Goal: Check status

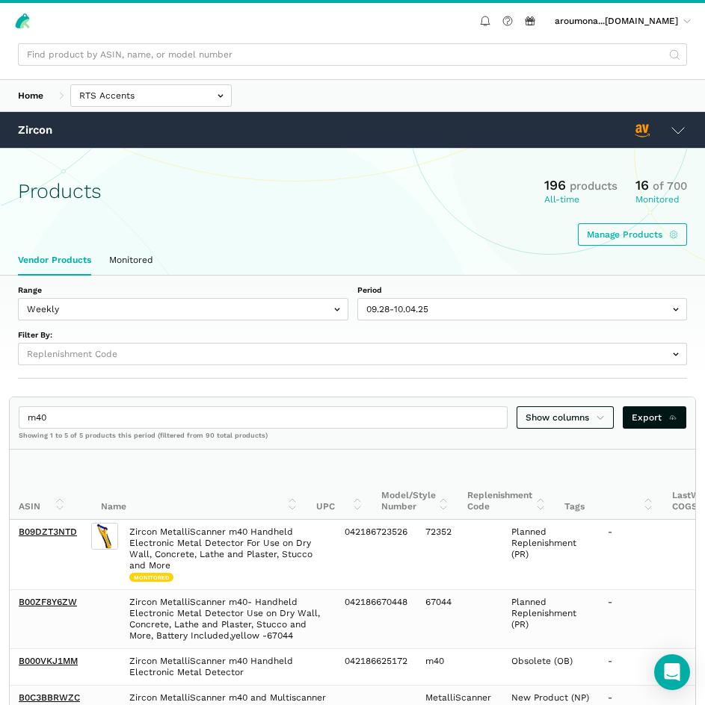
select select "DPHNLGULfjdmZCda3GrCfans"
select select "Weekly"
select select
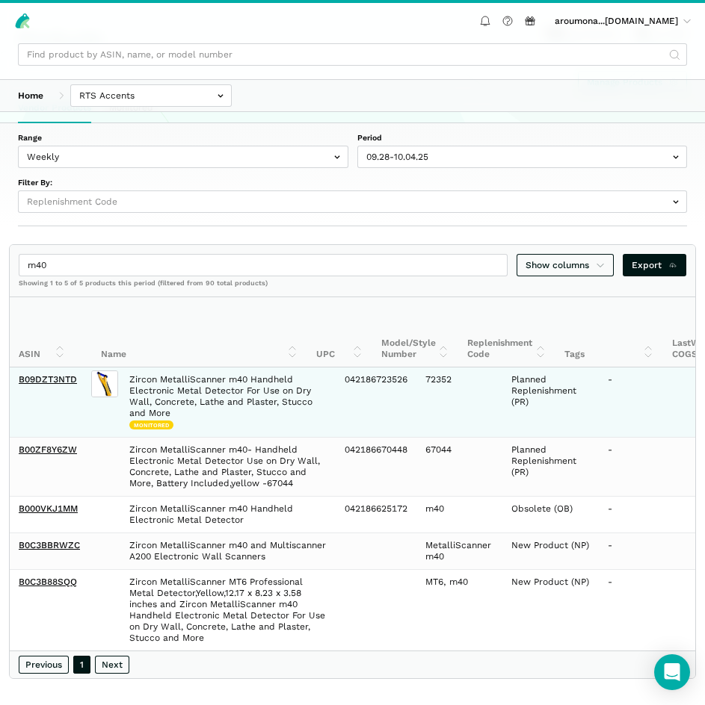
scroll to position [0, 770]
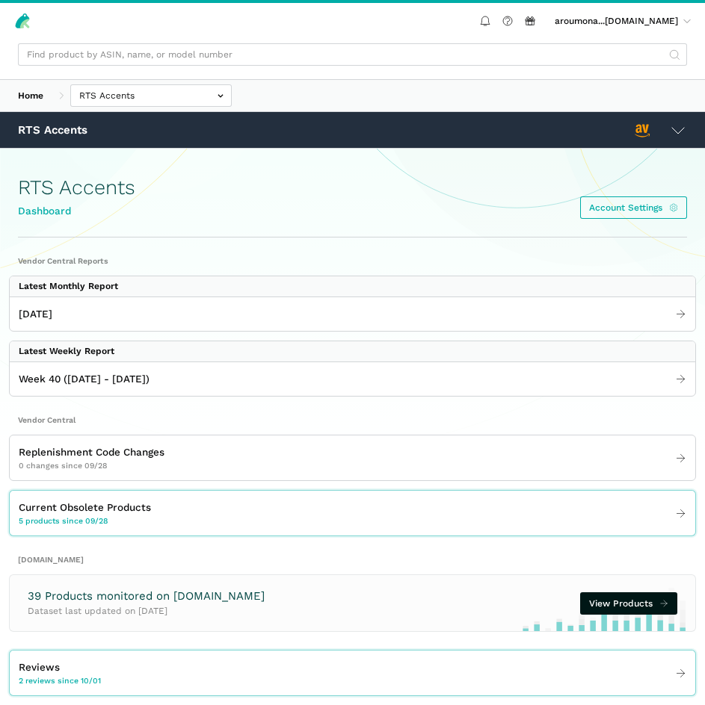
click at [687, 132] on div "RTS Accents Vendor Central" at bounding box center [352, 130] width 705 height 36
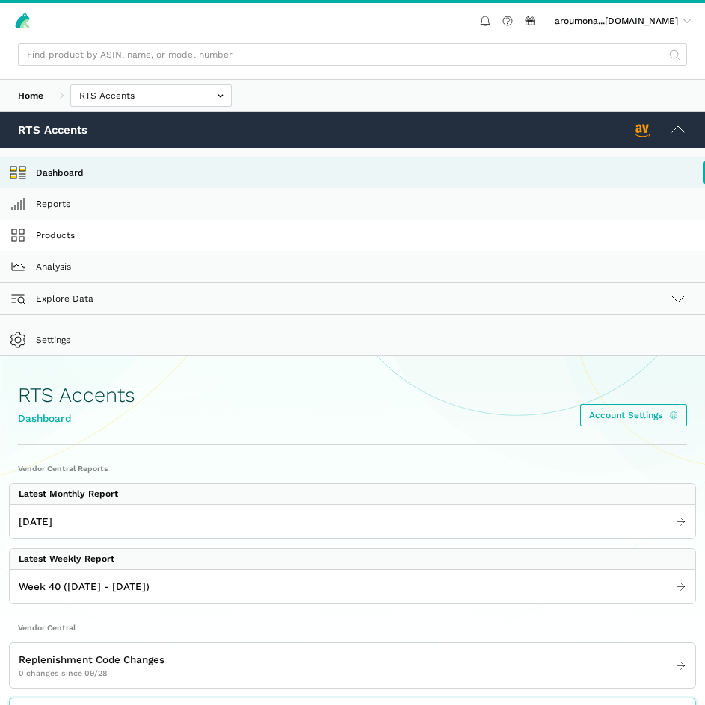
click at [56, 242] on link "Products" at bounding box center [352, 235] width 705 height 31
click at [80, 197] on link "Reports" at bounding box center [352, 203] width 705 height 31
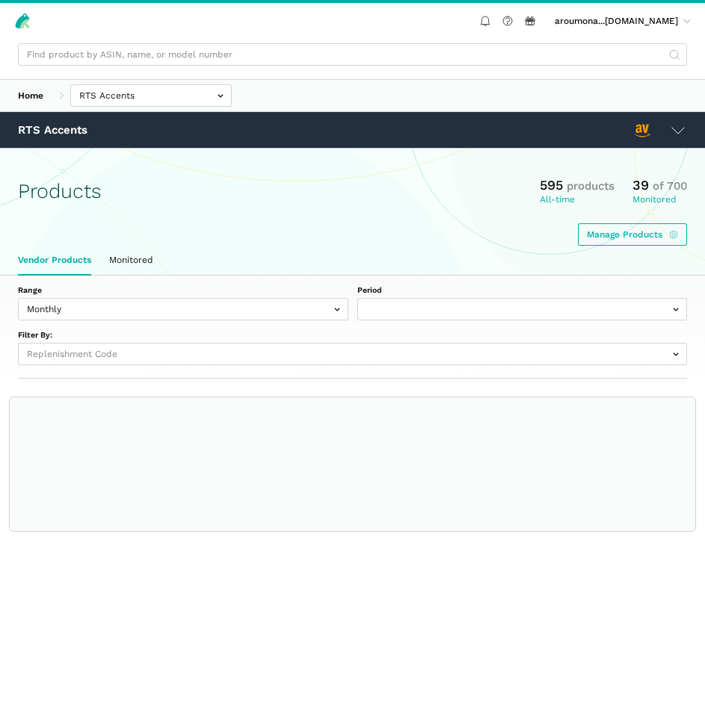
select select
select select "Monthly|2025-09-01"
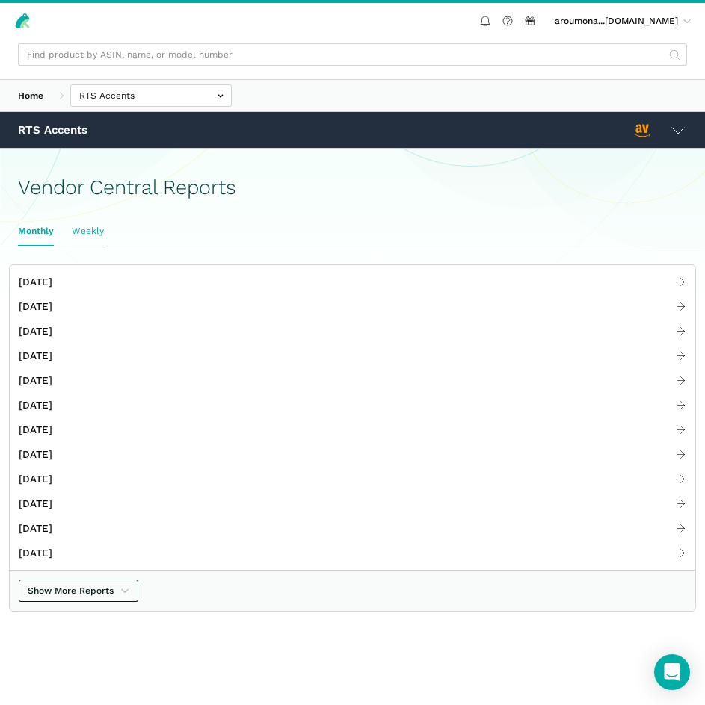
click at [90, 229] on link "Weekly" at bounding box center [88, 231] width 50 height 29
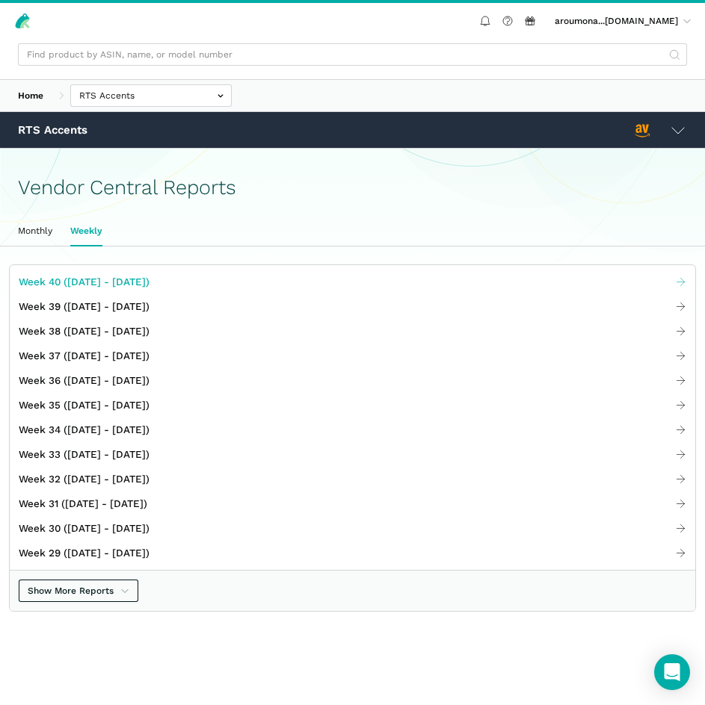
click at [85, 282] on span "Week 40 (09.28 - 10.04.25)" at bounding box center [84, 282] width 131 height 16
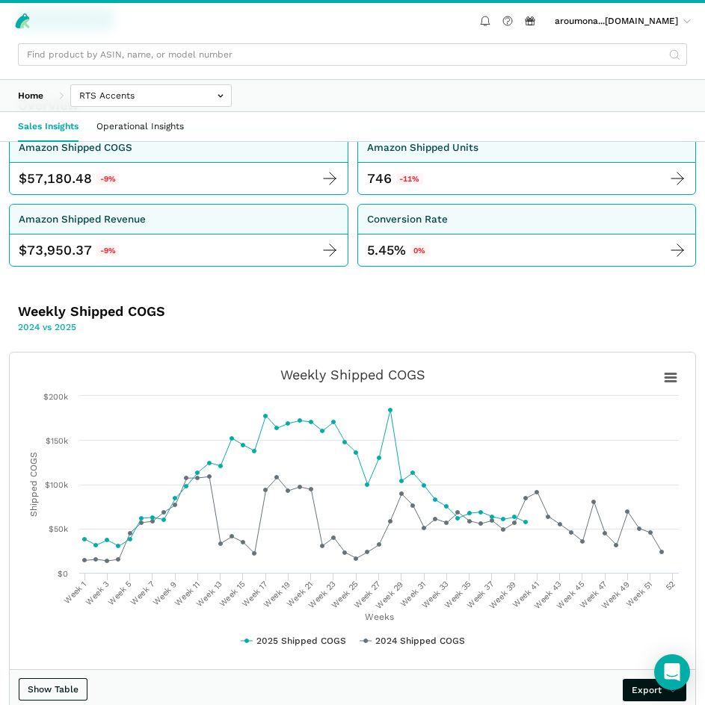
scroll to position [299, 0]
